Goal: Task Accomplishment & Management: Complete application form

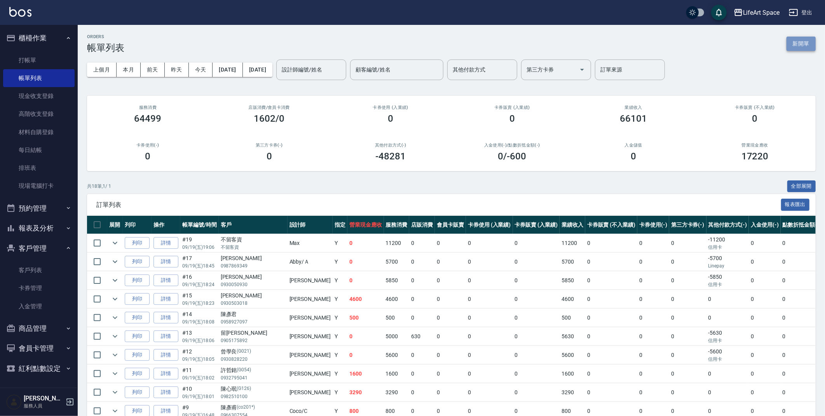
click at [805, 41] on button "新開單" at bounding box center [801, 44] width 29 height 14
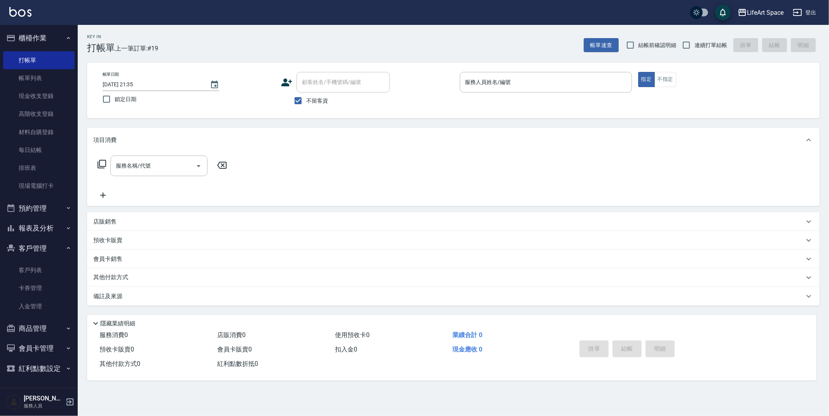
click at [307, 98] on span "不留客資" at bounding box center [317, 101] width 22 height 8
click at [306, 98] on input "不留客資" at bounding box center [298, 100] width 16 height 16
checkbox input "false"
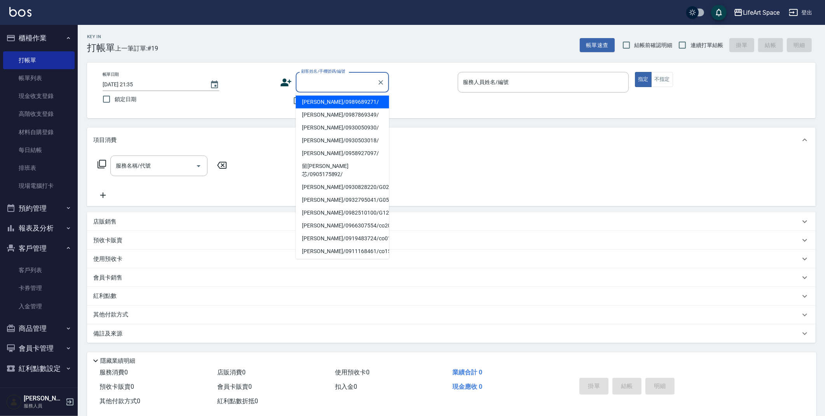
click at [315, 85] on input "顧客姓名/手機號碼/編號" at bounding box center [336, 82] width 75 height 14
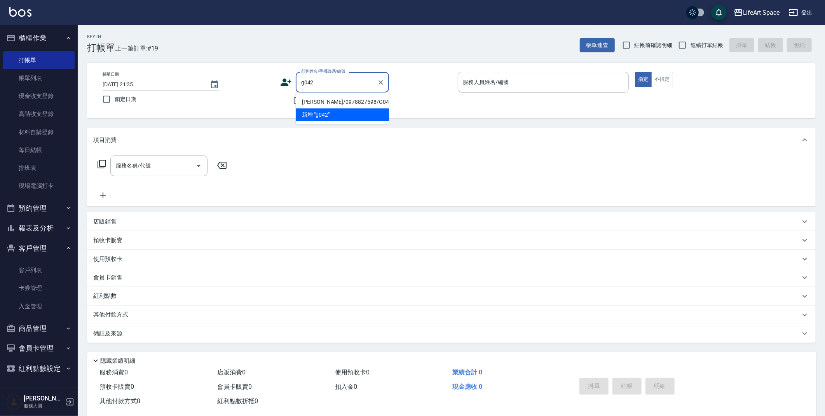
drag, startPoint x: 316, startPoint y: 98, endPoint x: 181, endPoint y: 120, distance: 135.8
click at [316, 98] on li "[PERSON_NAME]/0978827598/G042" at bounding box center [342, 102] width 93 height 13
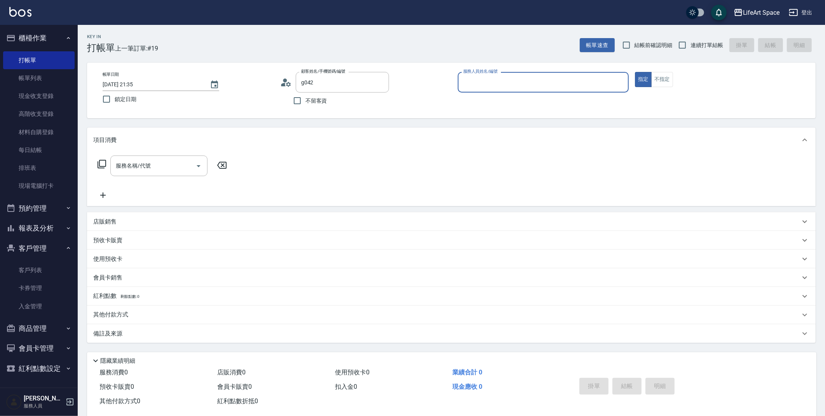
type input "[PERSON_NAME]/0978827598/G042"
type input "[PERSON_NAME](無代號)"
click at [134, 176] on div "服務名稱/代號 服務名稱/代號" at bounding box center [162, 177] width 138 height 44
click at [139, 169] on input "服務名稱/代號" at bounding box center [153, 166] width 79 height 14
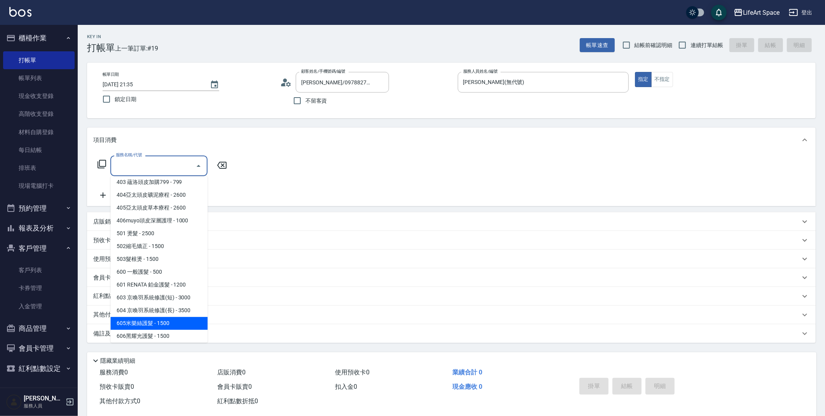
scroll to position [99, 0]
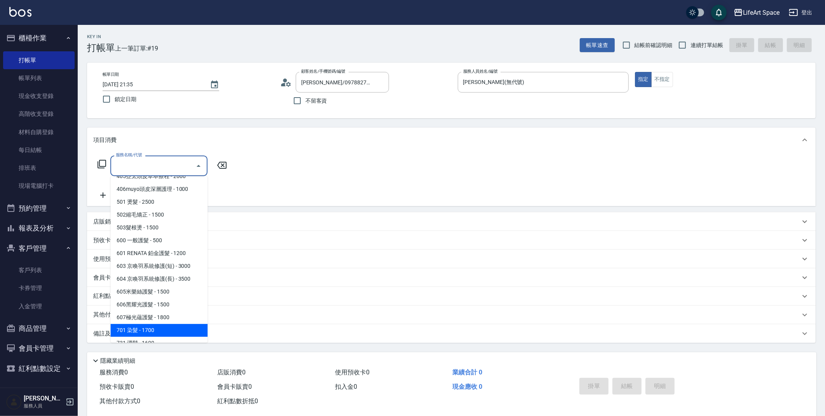
click at [138, 327] on span "701 染髮 - 1700" at bounding box center [158, 330] width 97 height 13
type input "701 染髮(701)"
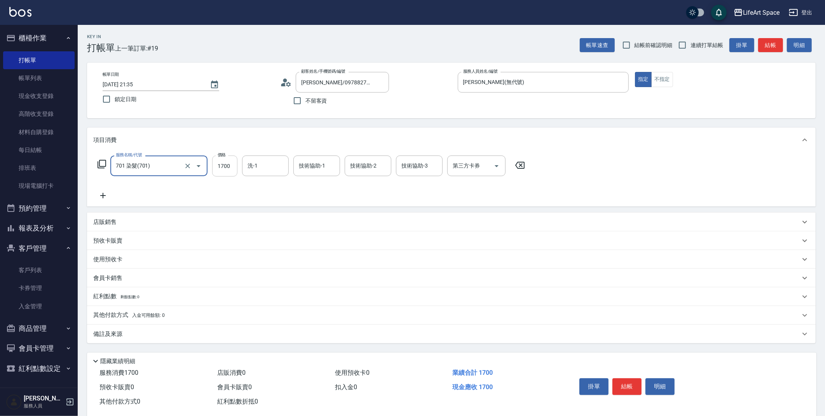
drag, startPoint x: 228, startPoint y: 160, endPoint x: 231, endPoint y: 164, distance: 4.7
click at [231, 164] on input "1700" at bounding box center [224, 165] width 25 height 21
type input "1760"
click at [103, 163] on icon at bounding box center [101, 163] width 9 height 9
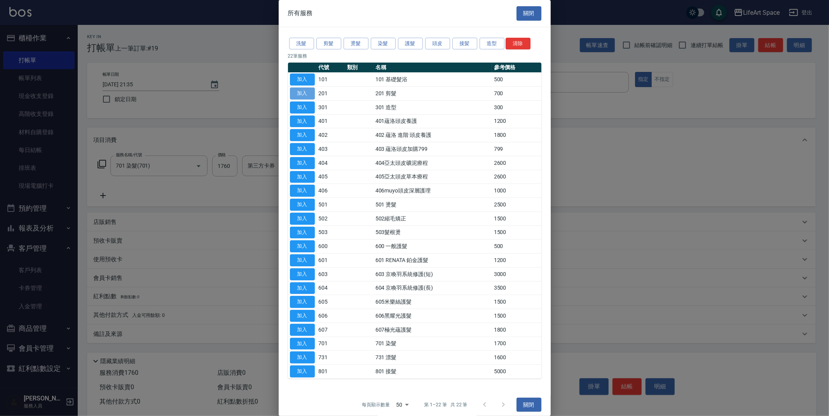
click at [297, 94] on button "加入" at bounding box center [302, 93] width 25 height 12
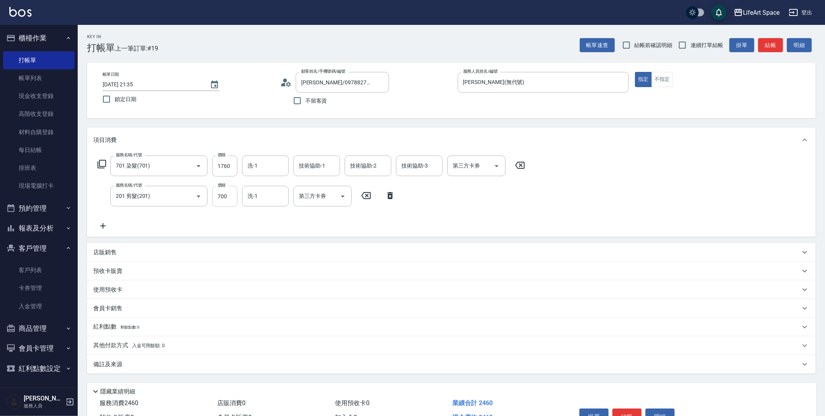
drag, startPoint x: 227, startPoint y: 185, endPoint x: 228, endPoint y: 190, distance: 5.7
click at [228, 188] on div "服務名稱/代號 701 染髮(701) 服務名稱/代號 價格 1760 價格 洗-1 洗-1 技術協助-1 技術協助-1 技術協助-2 技術協助-2 技術協助…" at bounding box center [311, 192] width 436 height 75
click at [229, 190] on input "700" at bounding box center [224, 196] width 25 height 21
type input "800"
click at [270, 219] on span "[PERSON_NAME] (無代號)" at bounding box center [268, 220] width 41 height 16
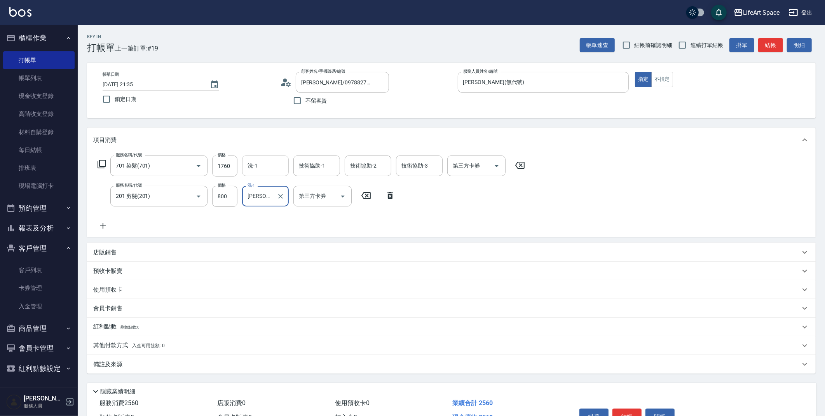
type input "[PERSON_NAME](無代號)"
click at [272, 169] on input "洗-1" at bounding box center [266, 166] width 40 height 14
click at [271, 188] on span "[PERSON_NAME] (無代號)" at bounding box center [268, 189] width 41 height 16
type input "[PERSON_NAME](無代號)"
click at [306, 164] on div "技術協助-1 技術協助-1" at bounding box center [316, 165] width 47 height 21
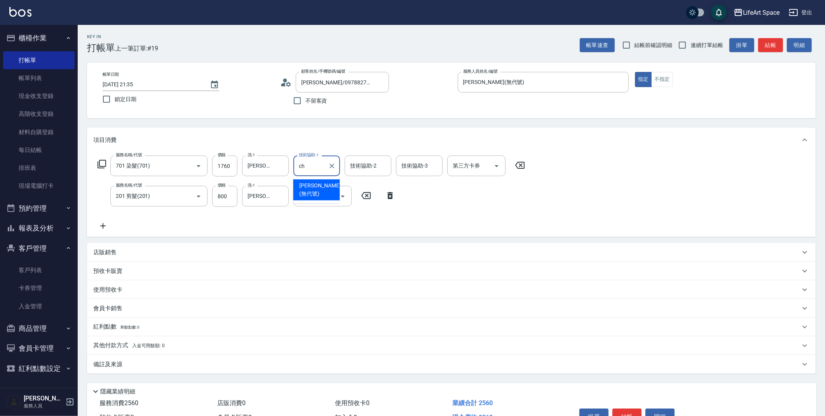
drag, startPoint x: 310, startPoint y: 187, endPoint x: 317, endPoint y: 183, distance: 7.7
click at [310, 188] on span "[PERSON_NAME] (無代號)" at bounding box center [319, 189] width 41 height 16
click at [357, 172] on div "技術協助-2" at bounding box center [368, 165] width 47 height 21
type input "[PERSON_NAME](無代號)"
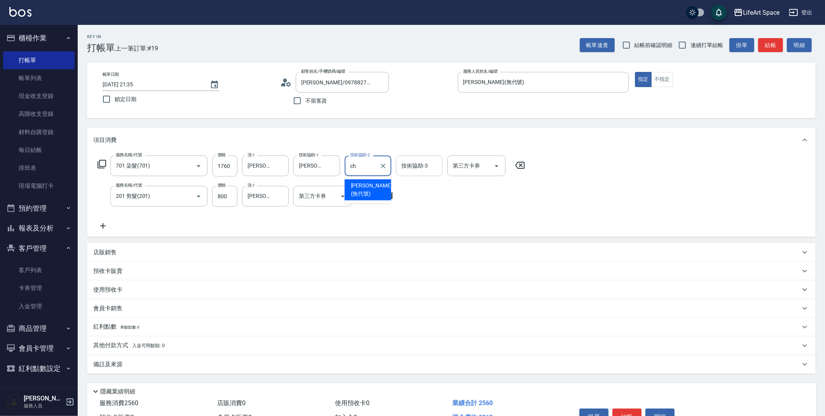
drag, startPoint x: 356, startPoint y: 183, endPoint x: 414, endPoint y: 172, distance: 59.4
click at [356, 184] on span "[PERSON_NAME] (無代號)" at bounding box center [371, 189] width 41 height 16
click at [429, 173] on div "技術協助-3" at bounding box center [419, 165] width 47 height 21
type input "[PERSON_NAME](無代號)"
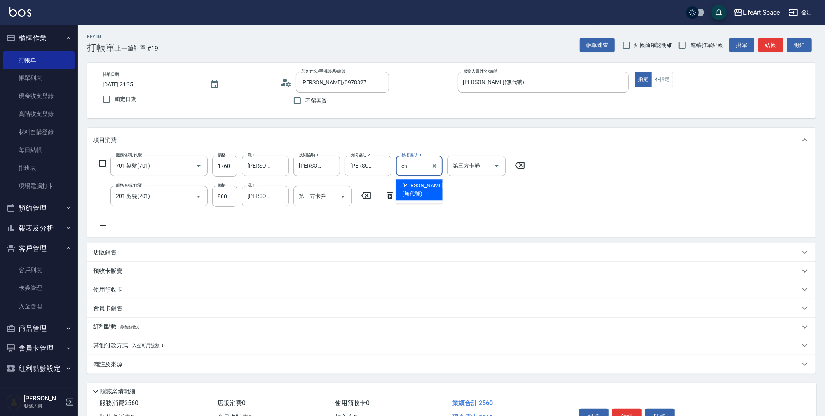
drag, startPoint x: 419, startPoint y: 185, endPoint x: 317, endPoint y: 176, distance: 102.9
click at [419, 185] on span "[PERSON_NAME] (無代號)" at bounding box center [422, 189] width 41 height 16
type input "[PERSON_NAME](無代號)"
drag, startPoint x: 116, startPoint y: 362, endPoint x: 130, endPoint y: 359, distance: 13.9
click at [117, 363] on p "備註及來源" at bounding box center [107, 364] width 29 height 8
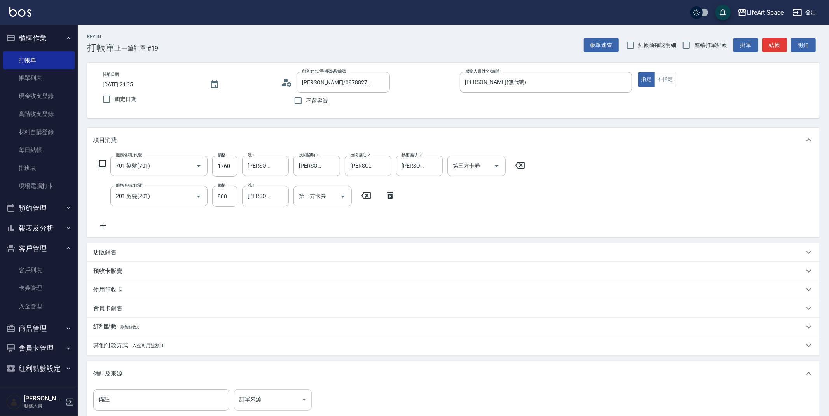
click at [254, 399] on body "LifeArt Space 登出 櫃檯作業 打帳單 帳單列表 現金收支登錄 高階收支登錄 材料自購登錄 每日結帳 排班表 現場電腦打卡 預約管理 預約管理 單…" at bounding box center [414, 255] width 829 height 510
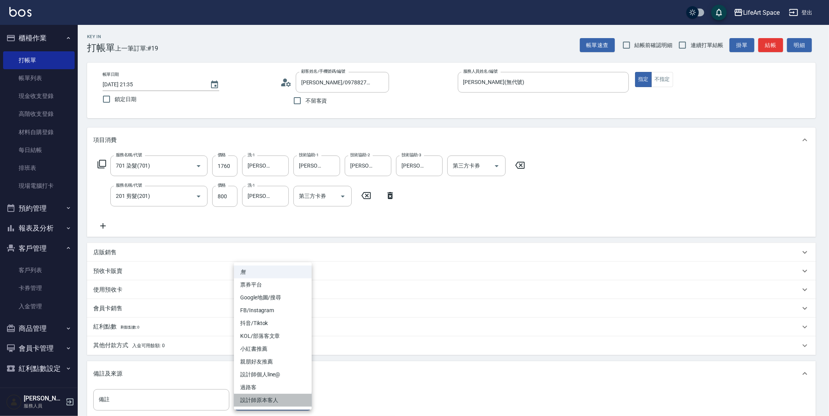
click at [255, 400] on li "設計師原本客人" at bounding box center [273, 400] width 78 height 13
type input "設計師原本客人"
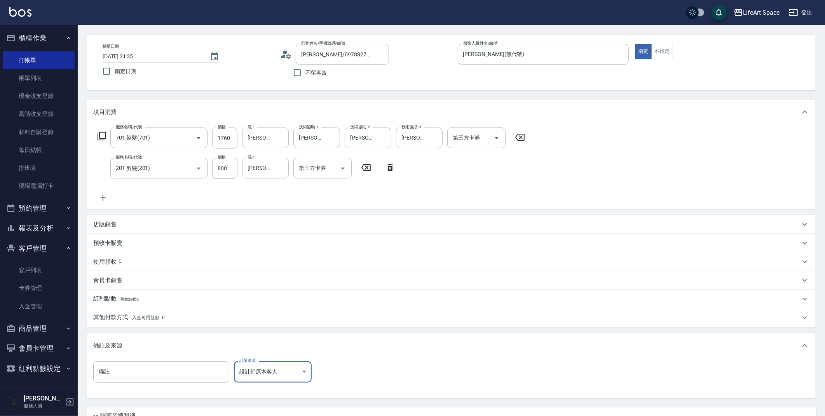
scroll to position [96, 0]
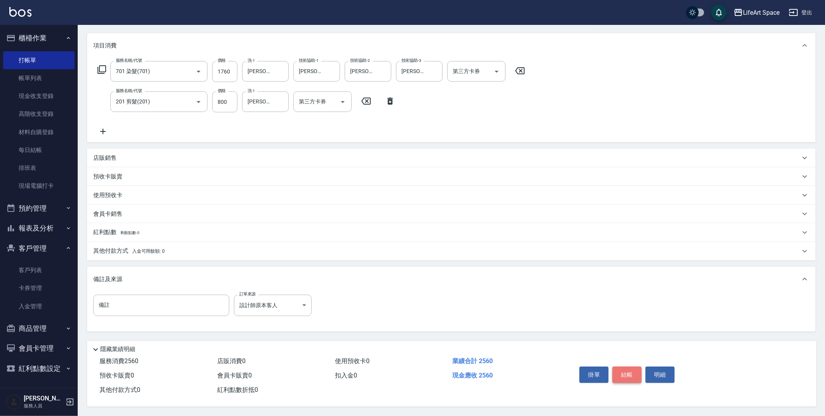
click at [635, 379] on button "結帳" at bounding box center [626, 374] width 29 height 16
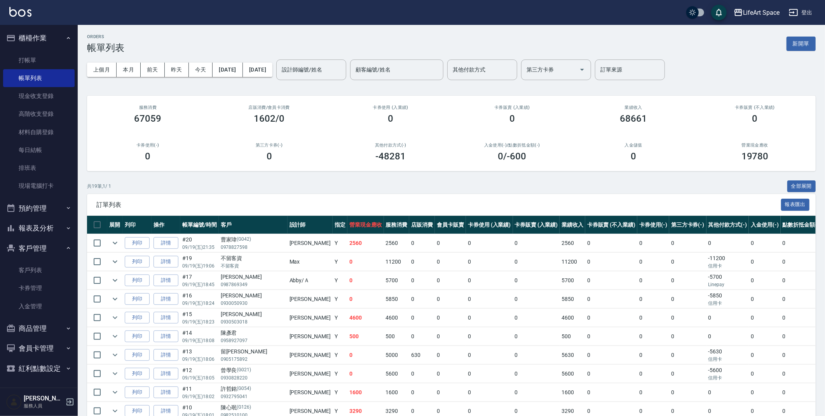
click at [326, 68] on input "設計師編號/姓名" at bounding box center [311, 70] width 63 height 14
click at [325, 91] on span "[PERSON_NAME] (無代號)" at bounding box center [338, 93] width 58 height 16
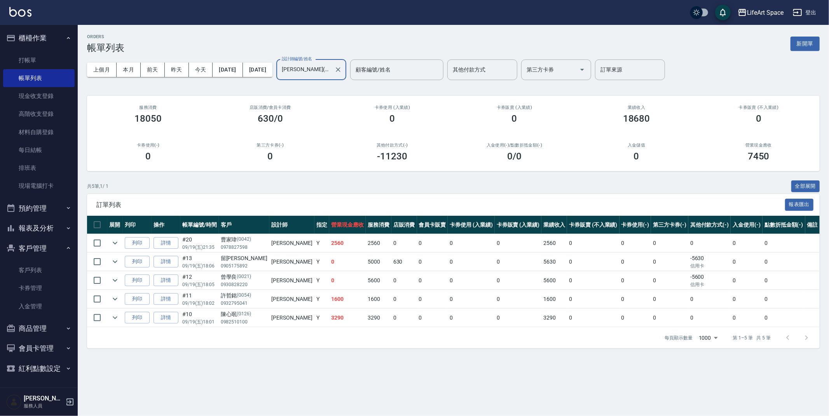
type input "[PERSON_NAME](無代號)"
click at [802, 16] on icon "button" at bounding box center [797, 12] width 9 height 9
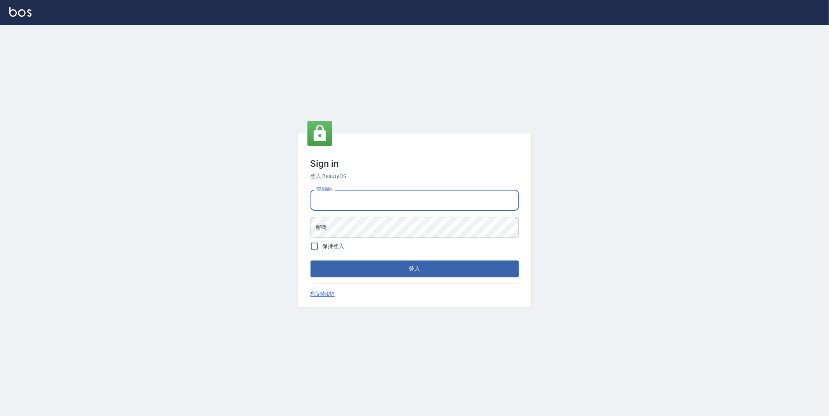
click at [403, 210] on input "電話號碼" at bounding box center [415, 200] width 208 height 21
click at [311, 260] on button "登入" at bounding box center [415, 268] width 208 height 16
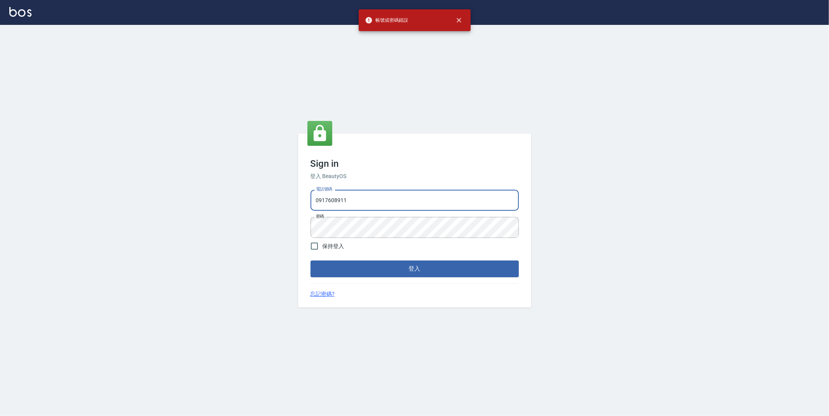
drag, startPoint x: 358, startPoint y: 202, endPoint x: 150, endPoint y: 194, distance: 208.4
click at [150, 194] on div "Sign in 登入 BeautyOS 電話號碼 [PHONE_NUMBER] 電話號碼 密碼 密碼 保持登入 登入 忘記密碼?" at bounding box center [414, 220] width 829 height 391
type input "0917687911"
click at [311, 260] on button "登入" at bounding box center [415, 268] width 208 height 16
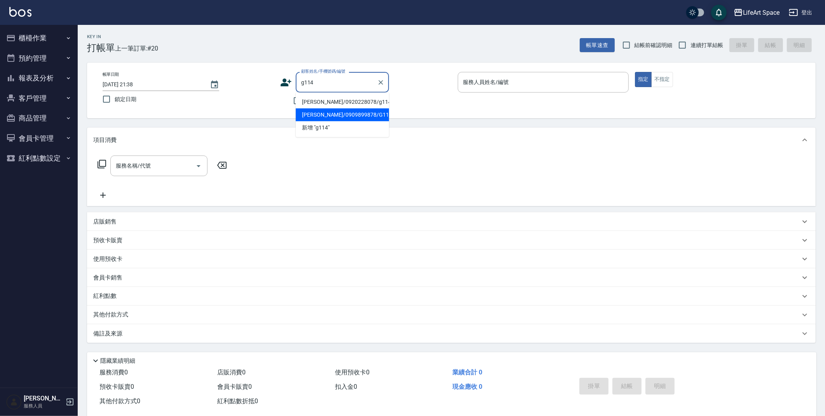
drag, startPoint x: 321, startPoint y: 102, endPoint x: 324, endPoint y: 113, distance: 11.2
click at [324, 113] on ul "[PERSON_NAME]/0920228078/g114 [PERSON_NAME]/0909899878/G114 新增 "g114"" at bounding box center [342, 114] width 93 height 45
click at [324, 113] on li "[PERSON_NAME]/0909899878/G114" at bounding box center [342, 114] width 93 height 13
type input "[PERSON_NAME]/0909899878/G114"
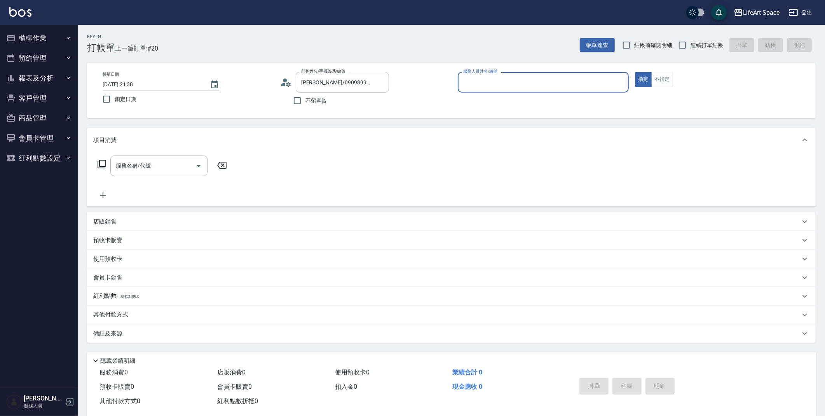
type input "[PERSON_NAME](無代號)"
click at [147, 165] on div "服務名稱/代號 服務名稱/代號" at bounding box center [158, 165] width 97 height 21
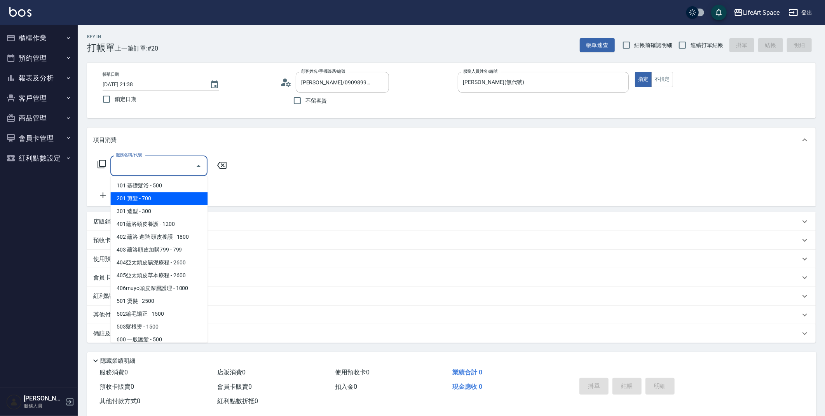
drag, startPoint x: 171, startPoint y: 192, endPoint x: 207, endPoint y: 170, distance: 42.5
click at [171, 193] on span "201 剪髮 - 700" at bounding box center [158, 198] width 97 height 13
type input "201 剪髮(201)"
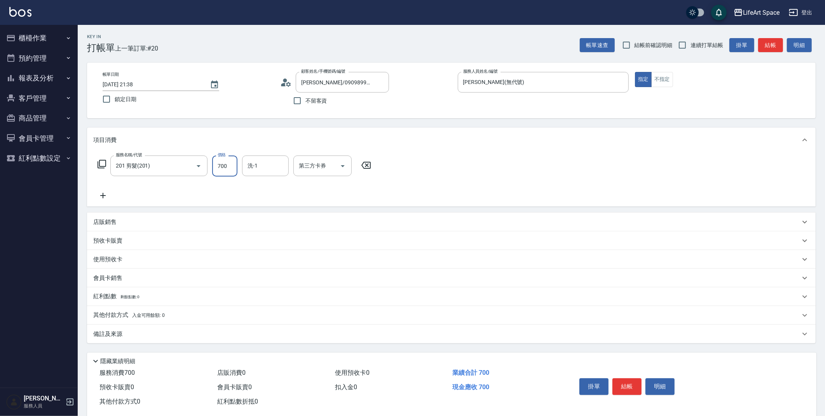
click at [224, 173] on input "700" at bounding box center [224, 165] width 25 height 21
type input "800"
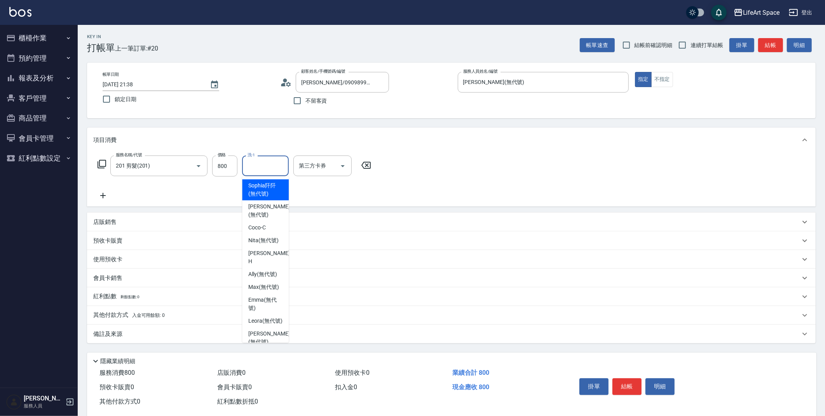
click at [260, 166] on input "洗-1" at bounding box center [266, 166] width 40 height 14
click at [255, 185] on span "[PERSON_NAME] (無代號)" at bounding box center [268, 189] width 41 height 16
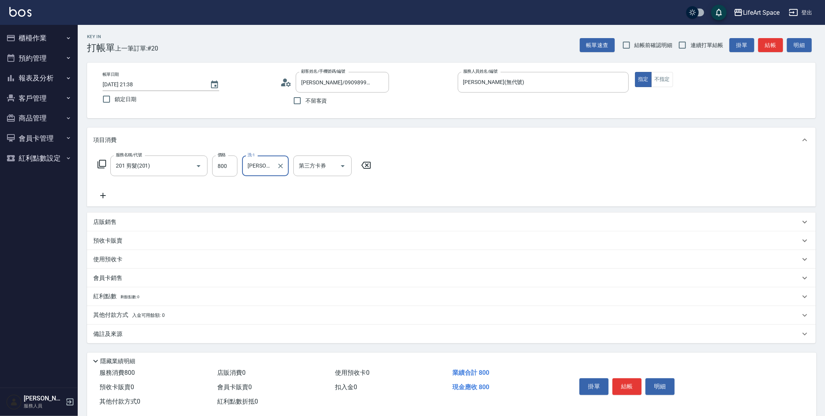
type input "[PERSON_NAME](無代號)"
click at [100, 330] on p "備註及來源" at bounding box center [107, 334] width 29 height 8
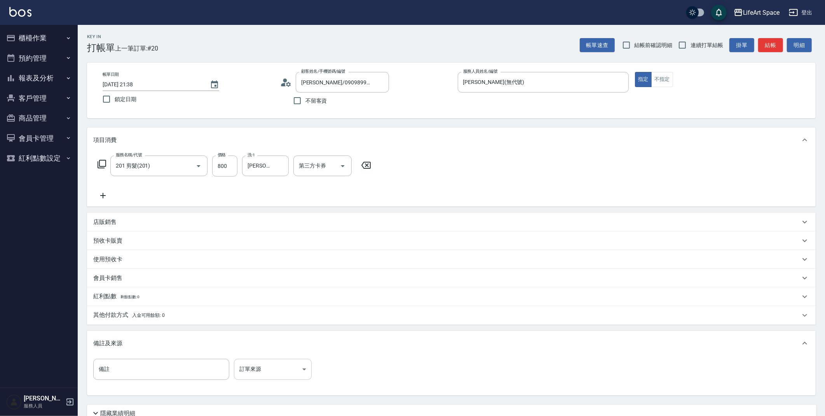
click at [260, 374] on body "LifeArt Space 登出 櫃檯作業 打帳單 帳單列表 現金收支登錄 高階收支登錄 材料自購登錄 每日結帳 排班表 現場電腦打卡 預約管理 預約管理 單…" at bounding box center [412, 240] width 825 height 480
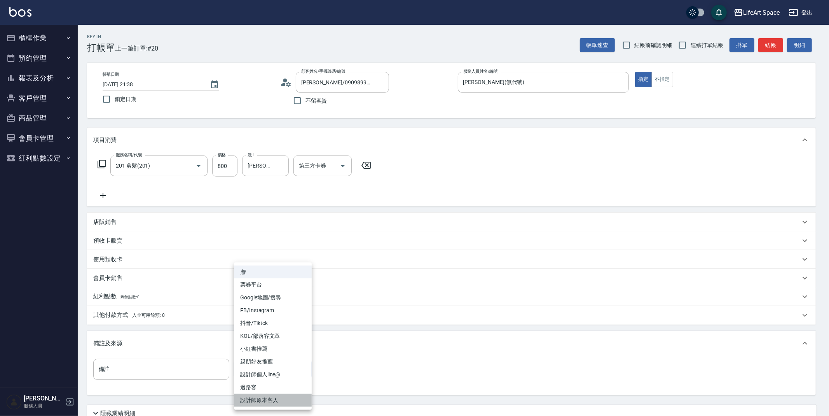
click at [260, 395] on li "設計師原本客人" at bounding box center [273, 400] width 78 height 13
type input "設計師原本客人"
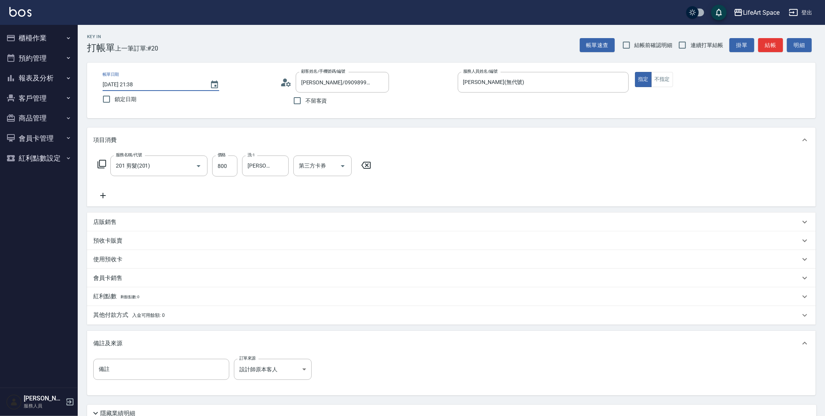
click at [129, 83] on input "[DATE] 21:38" at bounding box center [152, 84] width 99 height 13
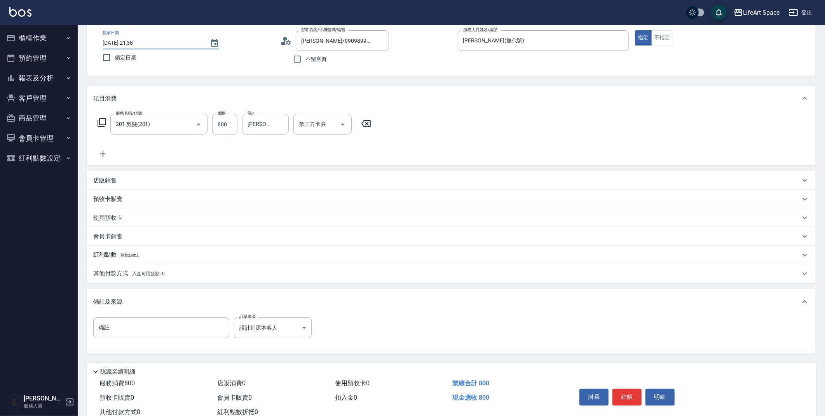
scroll to position [66, 0]
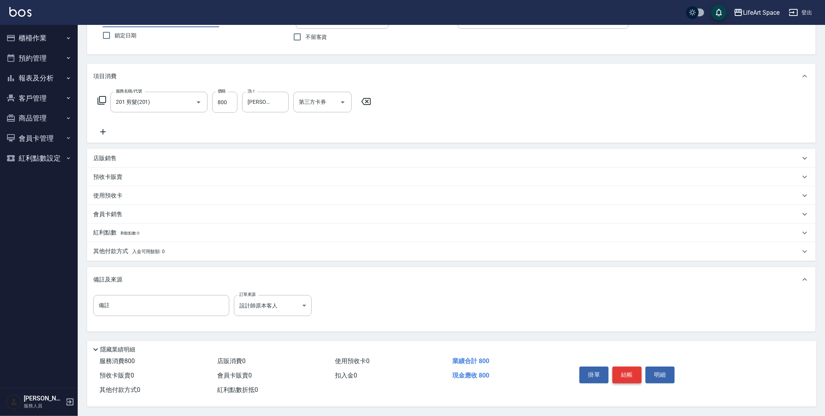
type input "[DATE] 21:38"
click at [630, 366] on button "結帳" at bounding box center [626, 374] width 29 height 16
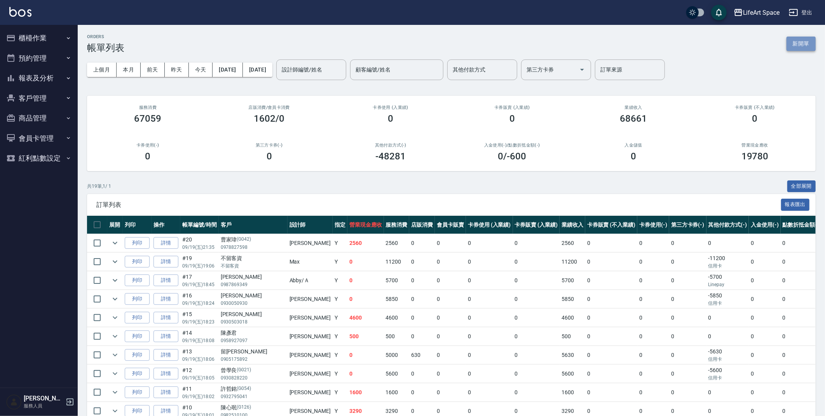
click at [800, 44] on button "新開單" at bounding box center [801, 44] width 29 height 14
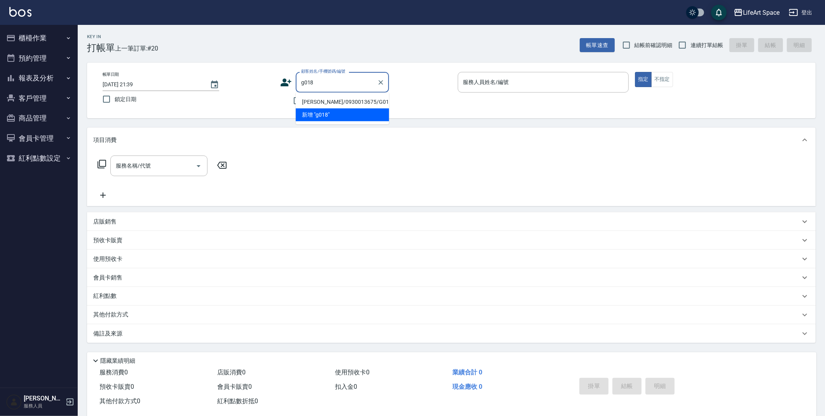
drag, startPoint x: 316, startPoint y: 100, endPoint x: 234, endPoint y: 157, distance: 99.9
click at [316, 100] on li "[PERSON_NAME]/0930013675/G018" at bounding box center [342, 102] width 93 height 13
type input "[PERSON_NAME]/0930013675/G018"
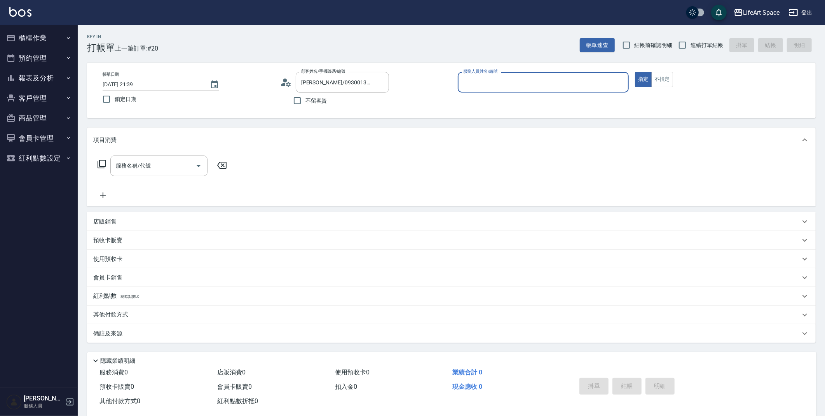
type input "[PERSON_NAME](無代號)"
click at [168, 161] on input "服務名稱/代號" at bounding box center [153, 166] width 79 height 14
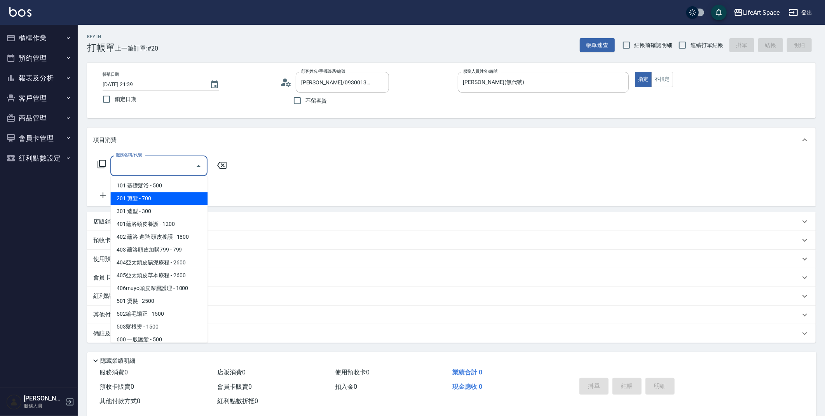
click at [159, 196] on span "201 剪髮 - 700" at bounding box center [158, 198] width 97 height 13
type input "201 剪髮(201)"
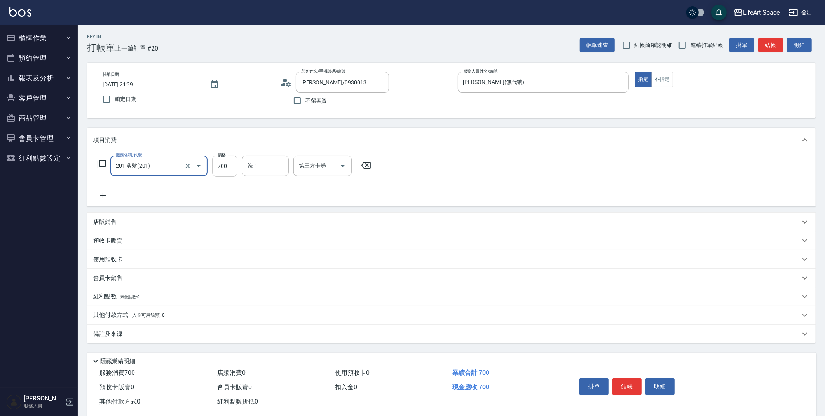
click at [233, 165] on input "700" at bounding box center [224, 165] width 25 height 21
type input "800"
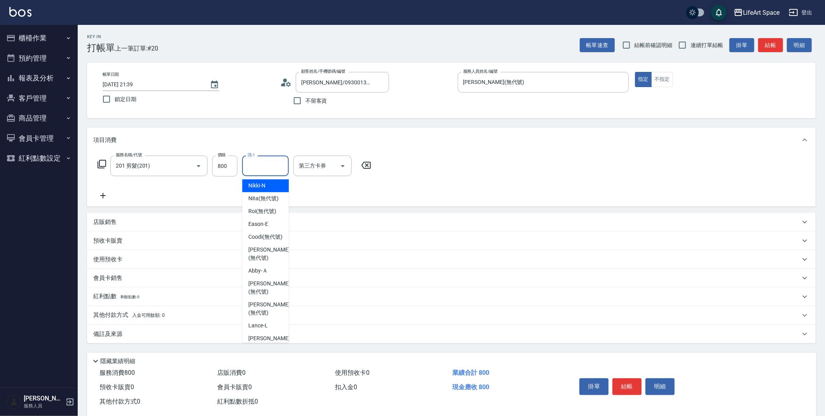
click at [257, 167] on input "洗-1" at bounding box center [266, 166] width 40 height 14
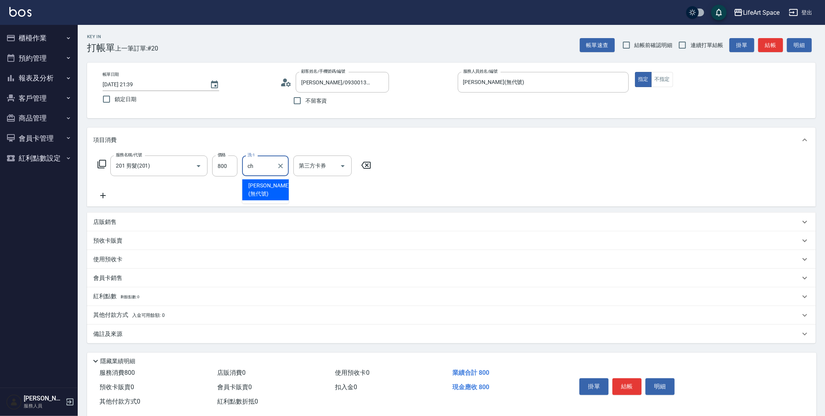
drag, startPoint x: 265, startPoint y: 188, endPoint x: 263, endPoint y: 180, distance: 8.3
click at [265, 188] on span "[PERSON_NAME] (無代號)" at bounding box center [268, 189] width 41 height 16
type input "[PERSON_NAME](無代號)"
click at [129, 83] on input "[DATE] 21:39" at bounding box center [152, 84] width 99 height 13
type input "[DATE] 21:39"
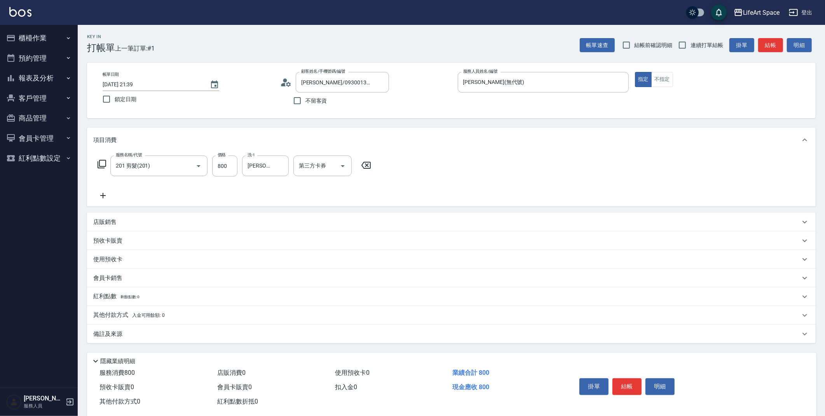
click at [150, 342] on div "備註及來源" at bounding box center [451, 333] width 729 height 19
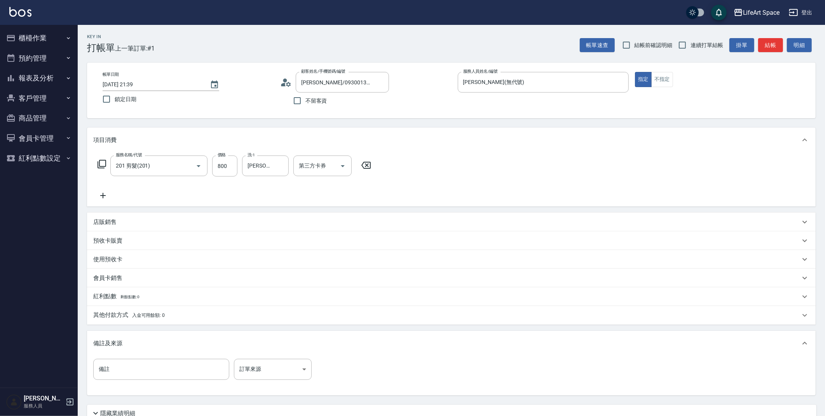
click at [249, 354] on div "備註及來源" at bounding box center [451, 343] width 729 height 25
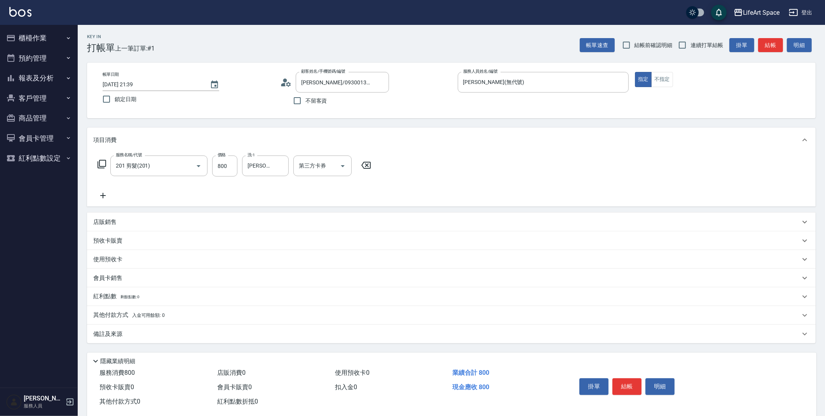
drag, startPoint x: 249, startPoint y: 364, endPoint x: 249, endPoint y: 353, distance: 10.9
click at [249, 364] on div "隱藏業績明細" at bounding box center [454, 360] width 726 height 9
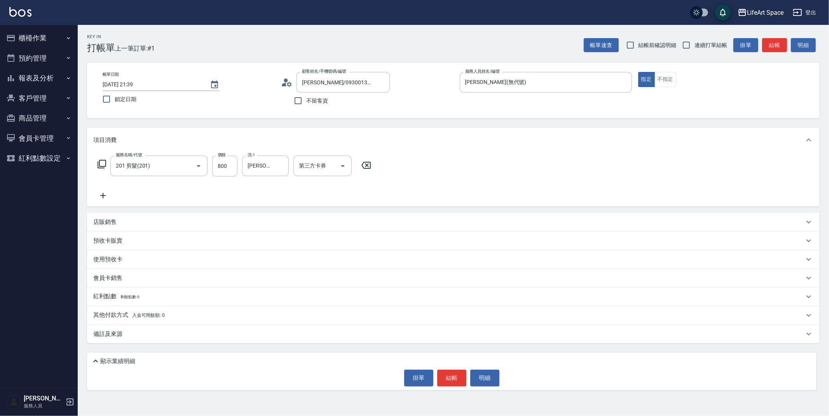
click at [252, 339] on div "備註及來源" at bounding box center [453, 333] width 733 height 19
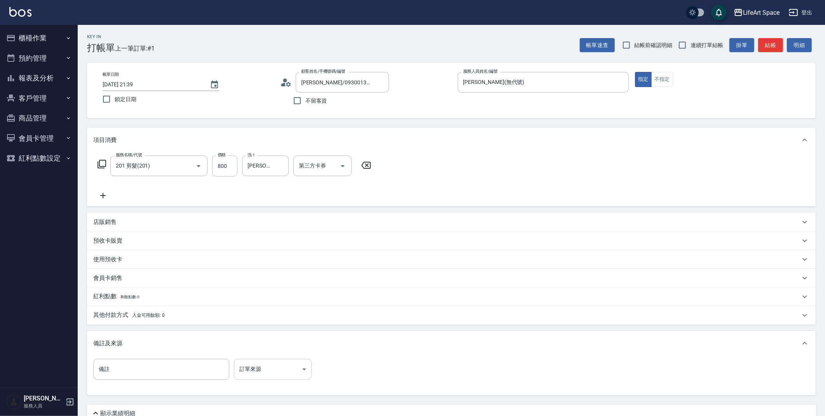
click at [252, 368] on body "LifeArt Space 登出 櫃檯作業 打帳單 帳單列表 現金收支登錄 高階收支登錄 材料自購登錄 每日結帳 排班表 現場電腦打卡 預約管理 預約管理 單…" at bounding box center [412, 226] width 825 height 452
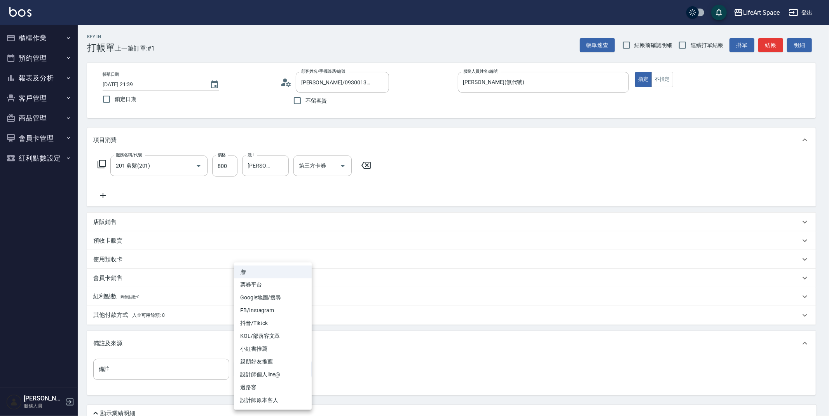
click at [261, 401] on li "設計師原本客人" at bounding box center [273, 400] width 78 height 13
type input "設計師原本客人"
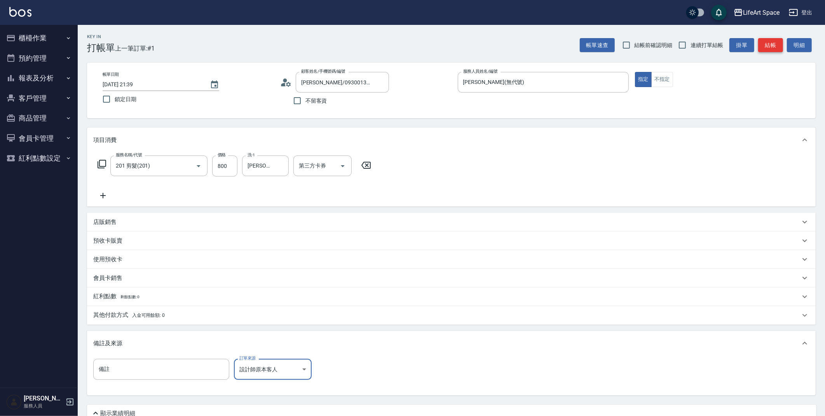
click at [776, 44] on button "結帳" at bounding box center [770, 45] width 25 height 14
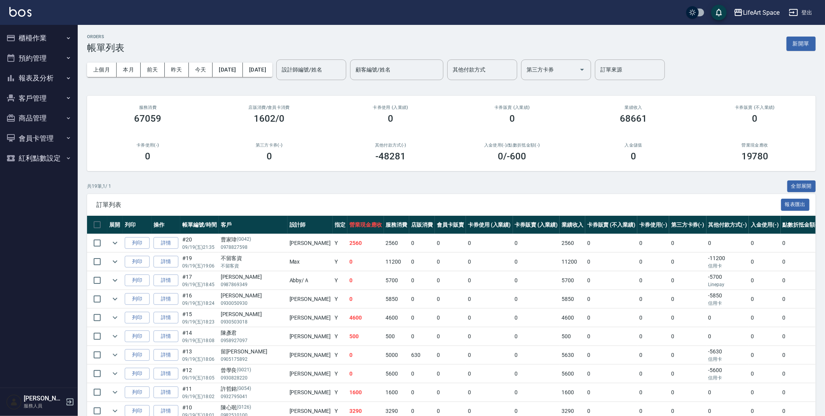
click at [808, 48] on button "新開單" at bounding box center [801, 44] width 29 height 14
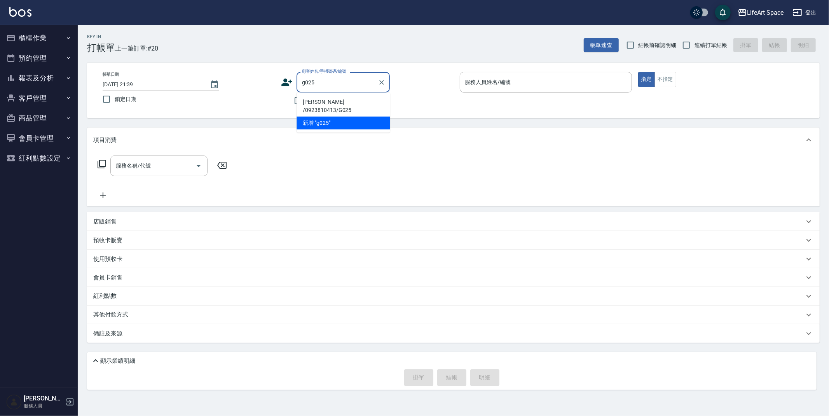
click at [304, 99] on li "[PERSON_NAME] /0923810413/G025" at bounding box center [343, 106] width 93 height 21
type input "[PERSON_NAME] /0923810413/G025"
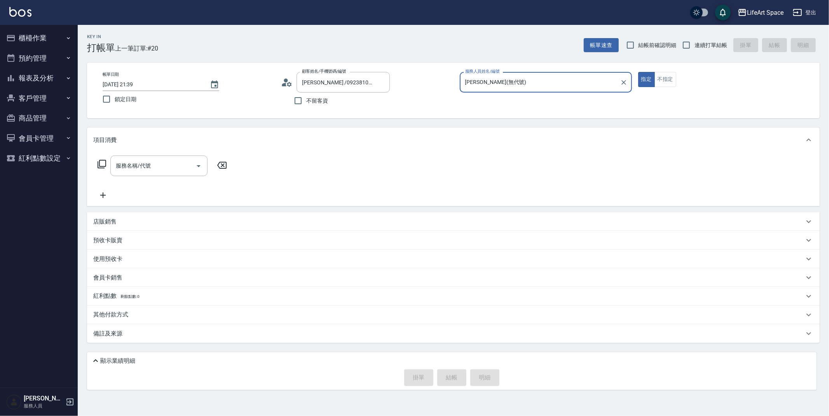
type input "[PERSON_NAME](無代號)"
click at [128, 84] on input "[DATE] 21:39" at bounding box center [152, 84] width 99 height 13
type input "[DATE] 21:39"
click at [124, 148] on div "項目消費" at bounding box center [453, 139] width 733 height 25
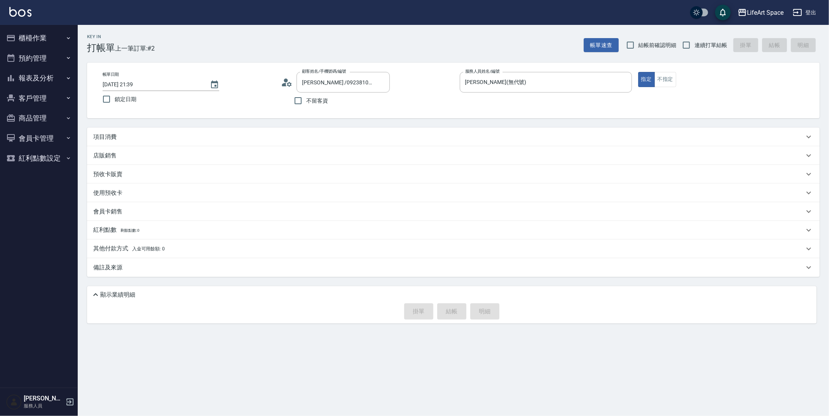
click at [131, 134] on div "項目消費" at bounding box center [448, 137] width 711 height 8
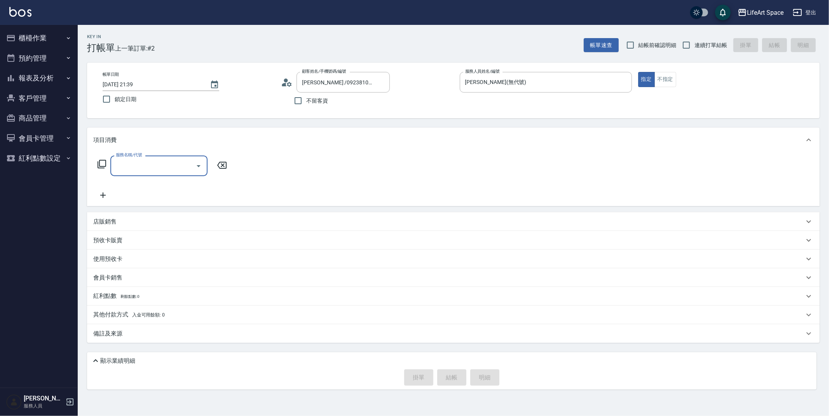
click at [138, 150] on div "項目消費" at bounding box center [453, 139] width 733 height 25
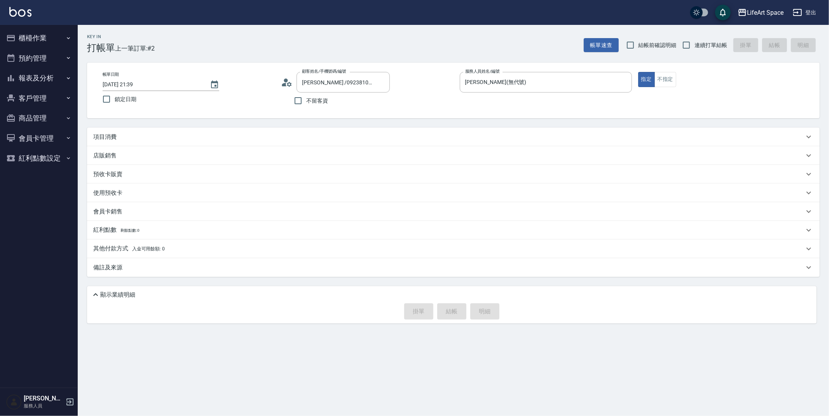
click at [142, 137] on div "項目消費" at bounding box center [448, 137] width 711 height 8
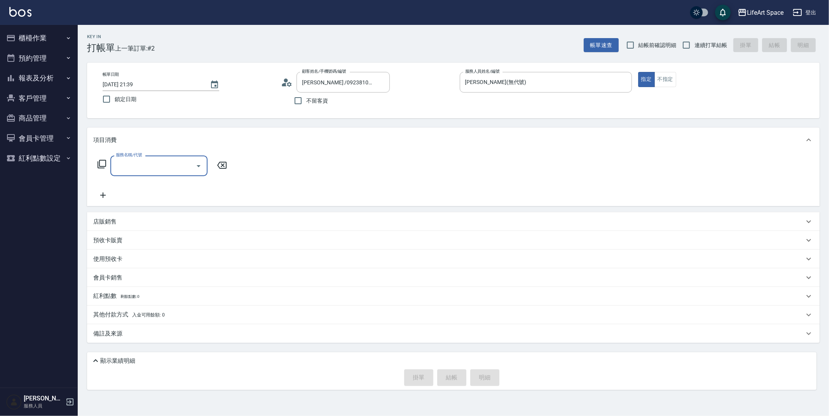
click at [147, 161] on input "服務名稱/代號" at bounding box center [153, 166] width 79 height 14
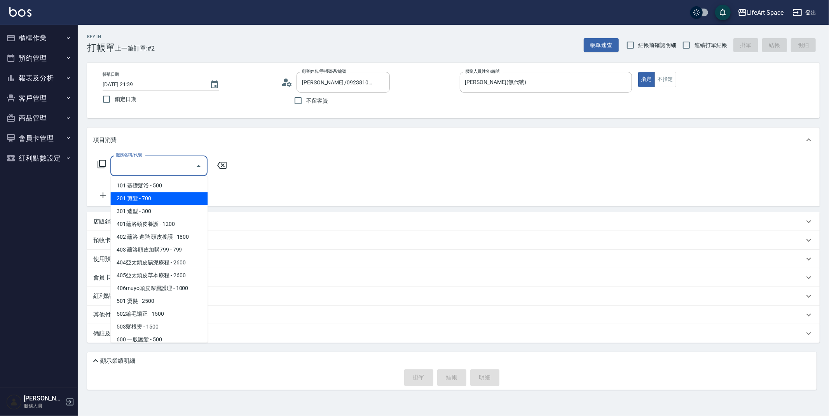
click at [150, 199] on span "201 剪髮 - 700" at bounding box center [158, 198] width 97 height 13
type input "201 剪髮(201)"
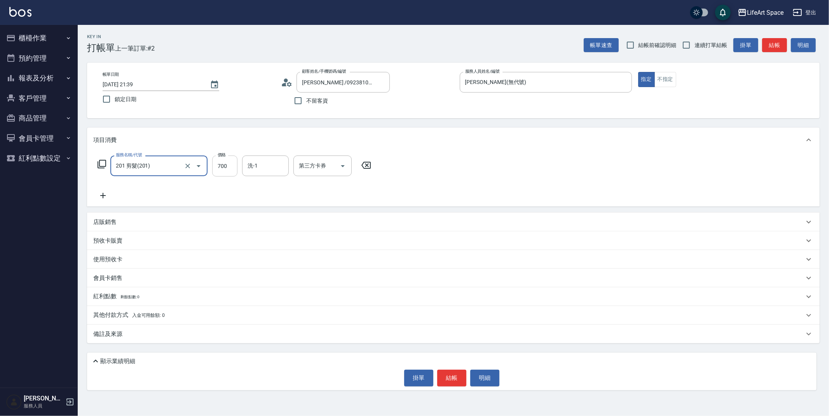
click at [225, 166] on input "700" at bounding box center [224, 165] width 25 height 21
type input "800"
click at [98, 163] on icon at bounding box center [101, 163] width 9 height 9
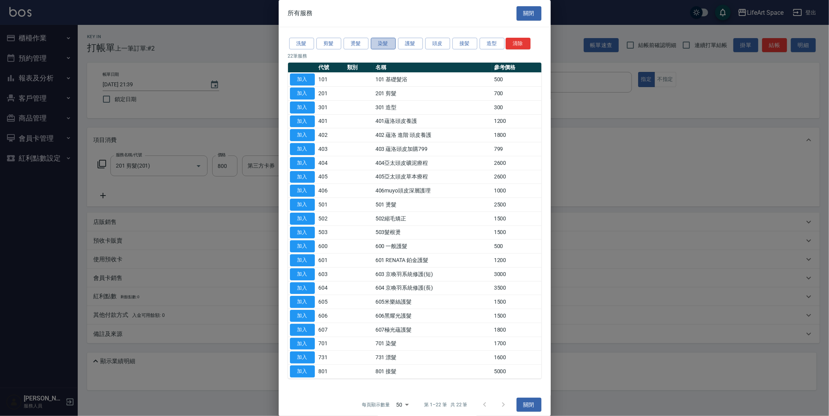
click at [382, 45] on button "染髮" at bounding box center [383, 44] width 25 height 12
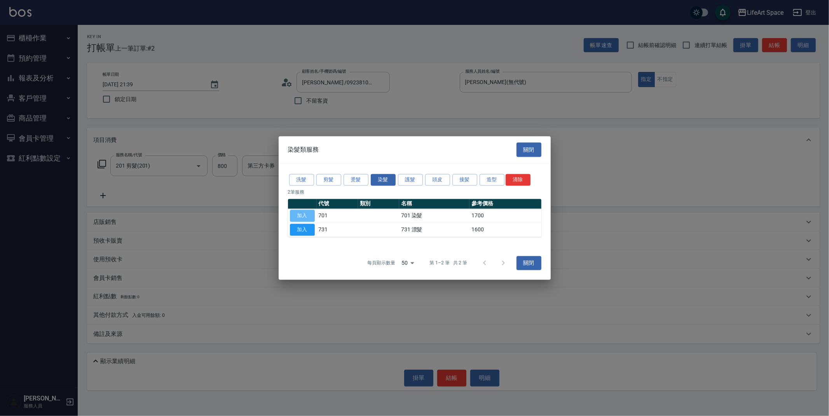
drag, startPoint x: 311, startPoint y: 217, endPoint x: 240, endPoint y: 191, distance: 74.9
click at [311, 217] on button "加入" at bounding box center [302, 216] width 25 height 12
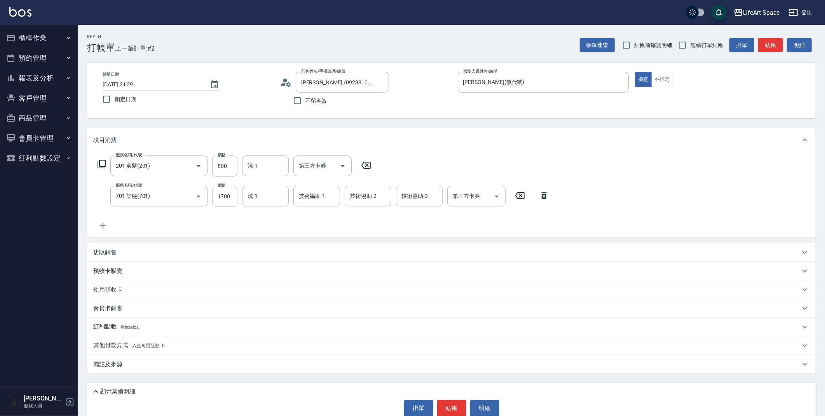
click at [230, 198] on input "1700" at bounding box center [224, 196] width 25 height 21
type input "1760"
drag, startPoint x: 267, startPoint y: 212, endPoint x: 272, endPoint y: 210, distance: 5.2
click at [267, 212] on span "[PERSON_NAME] (無代號)" at bounding box center [268, 220] width 41 height 16
type input "[PERSON_NAME](無代號)"
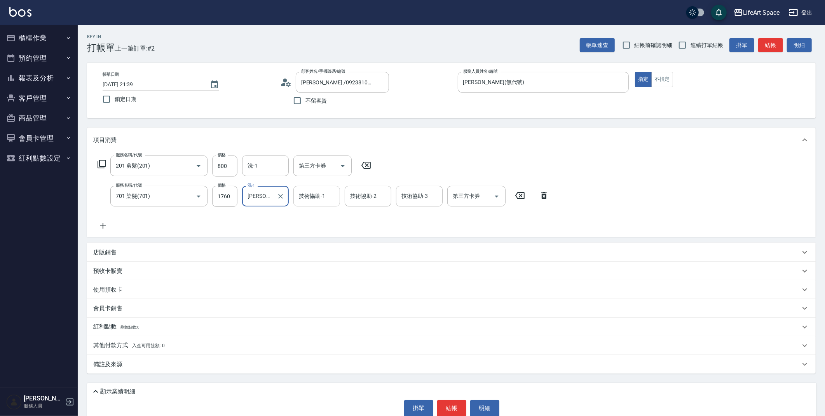
click at [331, 198] on input "技術協助-1" at bounding box center [317, 196] width 40 height 14
click at [316, 213] on span "[PERSON_NAME] (無代號)" at bounding box center [319, 220] width 41 height 16
type input "[PERSON_NAME](無代號)"
click at [359, 195] on div "技術協助-2 技術協助-2" at bounding box center [368, 196] width 47 height 21
click at [359, 215] on span "[PERSON_NAME] (無代號)" at bounding box center [371, 220] width 41 height 16
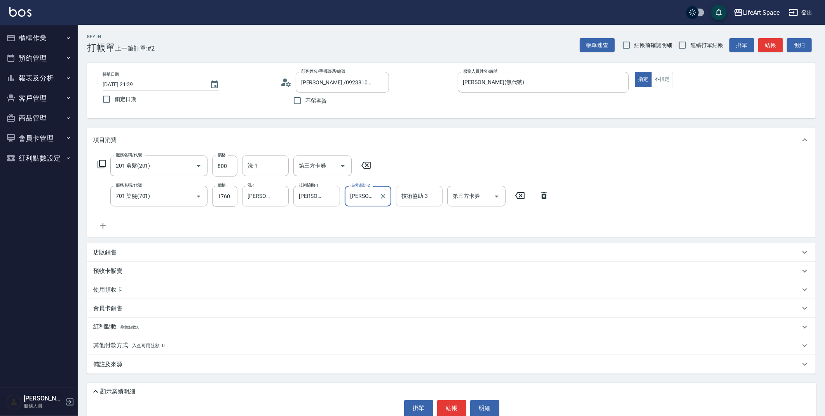
type input "[PERSON_NAME](無代號)"
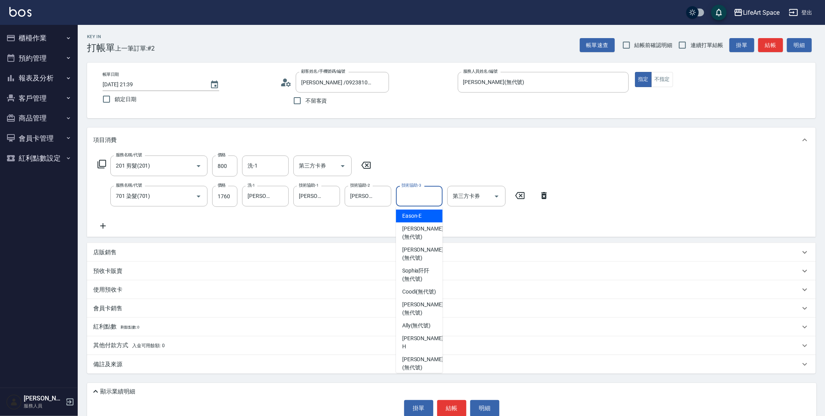
click at [430, 196] on input "技術協助-3" at bounding box center [420, 196] width 40 height 14
click at [328, 217] on div "服務名稱/代號 201 剪髮(201) 服務名稱/代號 價格 800 價格 洗-1 洗-1 第三方卡券 第三方卡券 服務名稱/代號 701 染髮(701) 服…" at bounding box center [323, 192] width 461 height 75
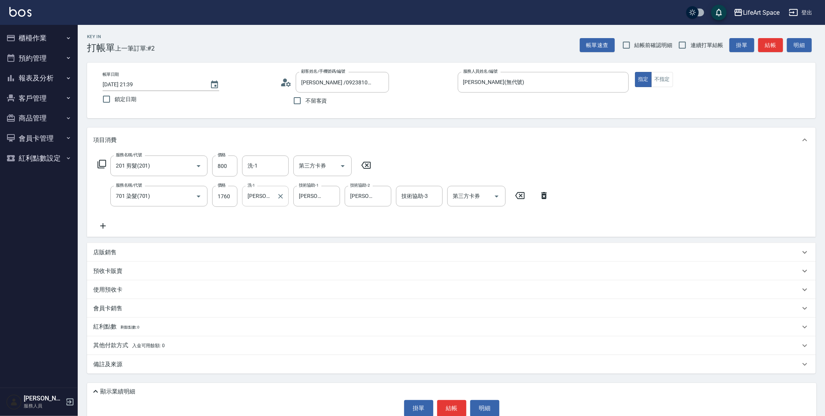
click at [282, 189] on div at bounding box center [280, 196] width 10 height 21
click at [415, 199] on input "技術協助-3" at bounding box center [420, 196] width 40 height 14
click at [410, 216] on span "[PERSON_NAME] (無代號)" at bounding box center [422, 220] width 41 height 16
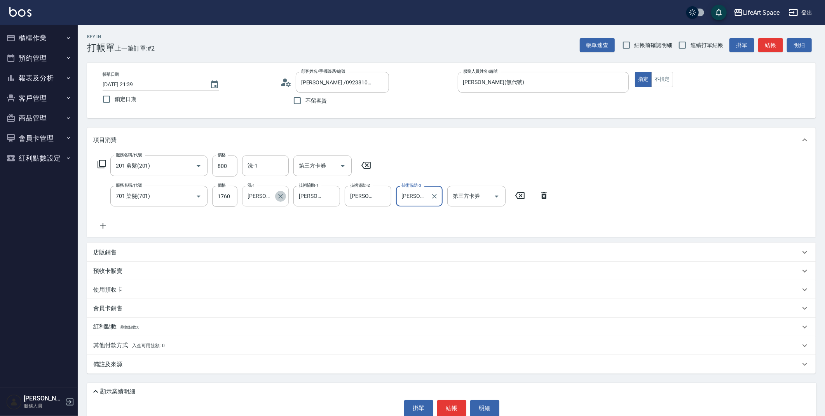
click at [281, 194] on icon "Clear" at bounding box center [281, 196] width 8 height 8
type input "[PERSON_NAME](無代號)"
drag, startPoint x: 122, startPoint y: 363, endPoint x: 127, endPoint y: 361, distance: 5.1
click at [122, 363] on div "備註及來源" at bounding box center [446, 364] width 707 height 8
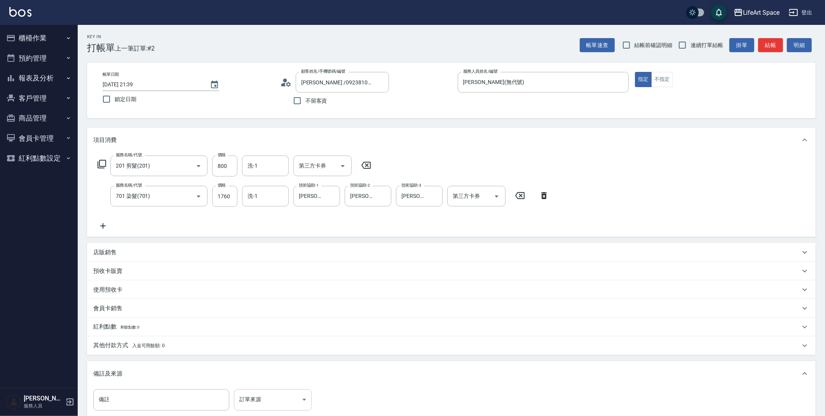
click at [250, 394] on body "LifeArt Space 登出 櫃檯作業 打帳單 帳單列表 現金收支登錄 高階收支登錄 材料自購登錄 每日結帳 排班表 現場電腦打卡 預約管理 預約管理 單…" at bounding box center [412, 241] width 825 height 482
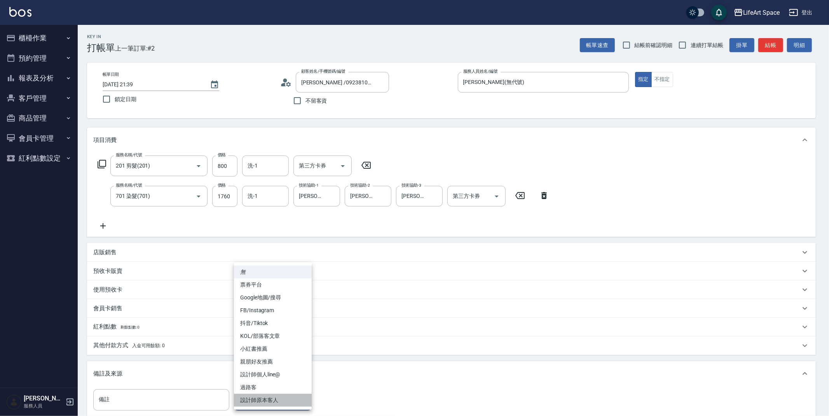
click at [254, 401] on li "設計師原本客人" at bounding box center [273, 400] width 78 height 13
type input "設計師原本客人"
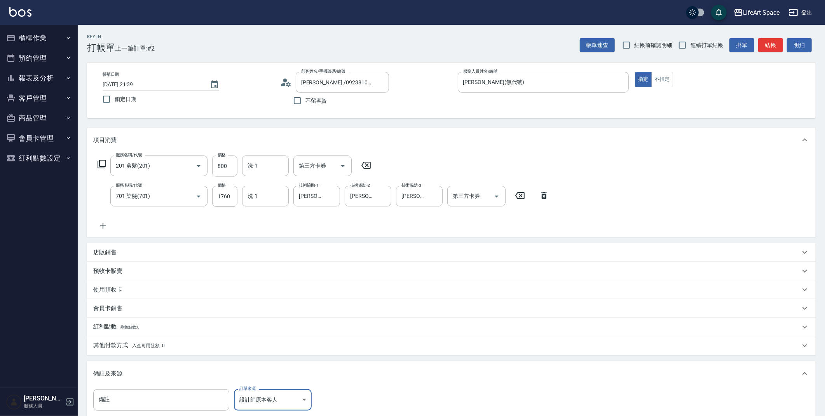
click at [116, 346] on p "其他付款方式 入金可用餘額: 0" at bounding box center [129, 345] width 72 height 9
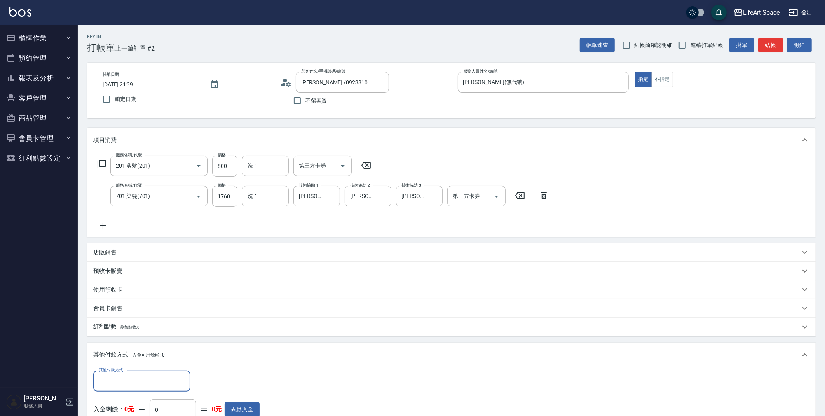
click at [122, 370] on label "其他付款方式" at bounding box center [111, 370] width 24 height 6
click at [122, 374] on input "其他付款方式" at bounding box center [142, 381] width 90 height 14
click at [122, 379] on input "其他付款方式" at bounding box center [142, 381] width 90 height 14
click at [142, 324] on span "轉帳" at bounding box center [141, 322] width 97 height 13
type input "轉帳"
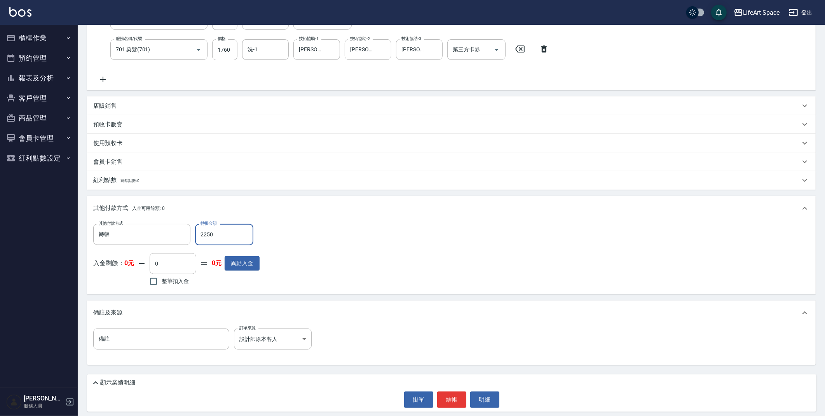
scroll to position [152, 0]
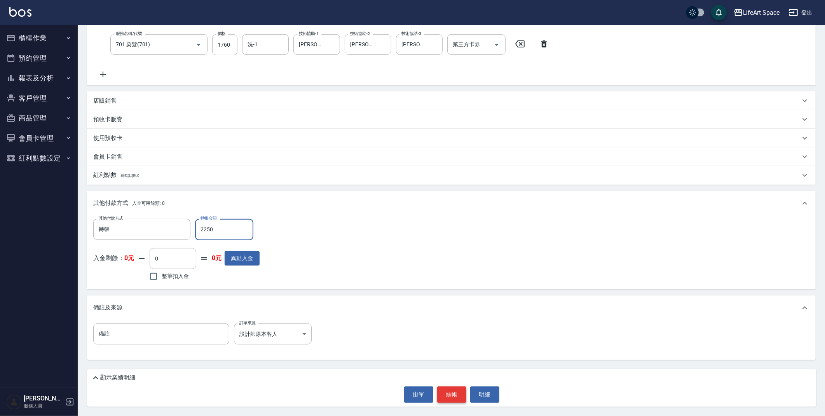
type input "2250"
click at [456, 400] on button "結帳" at bounding box center [451, 394] width 29 height 16
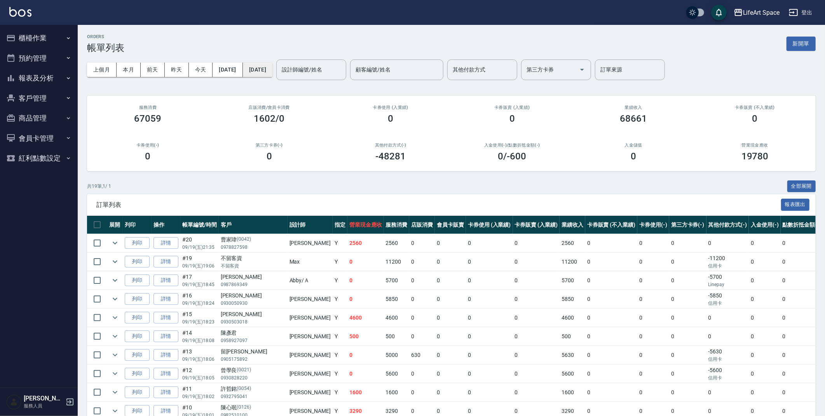
click at [272, 66] on button "[DATE]" at bounding box center [258, 70] width 30 height 14
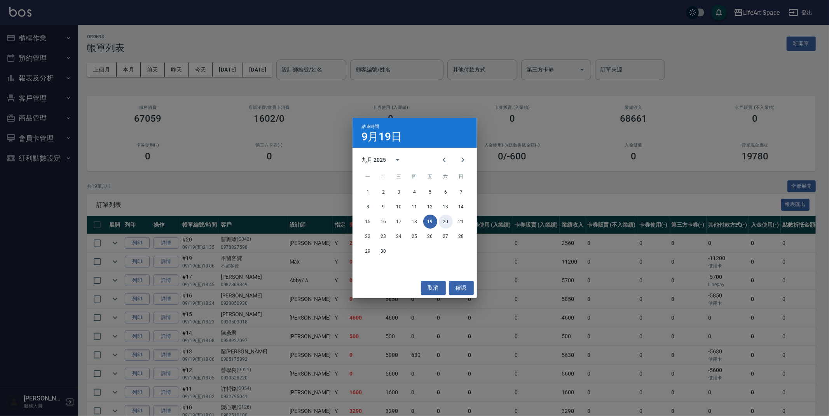
click at [441, 222] on button "20" at bounding box center [446, 222] width 14 height 14
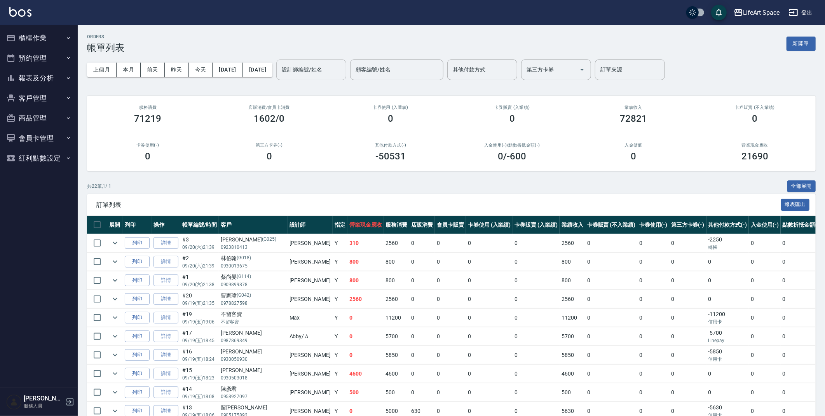
click at [330, 75] on input "設計師編號/姓名" at bounding box center [311, 70] width 63 height 14
click at [333, 90] on span "[PERSON_NAME] (無代號)" at bounding box center [338, 93] width 58 height 16
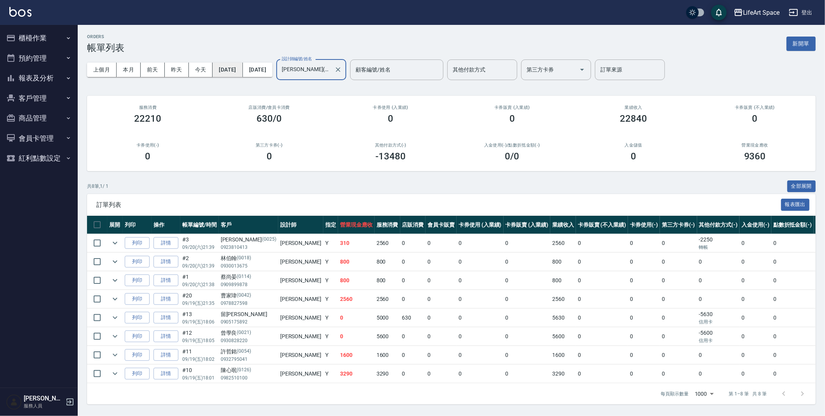
type input "[PERSON_NAME](無代號)"
click at [242, 72] on button "[DATE]" at bounding box center [228, 70] width 30 height 14
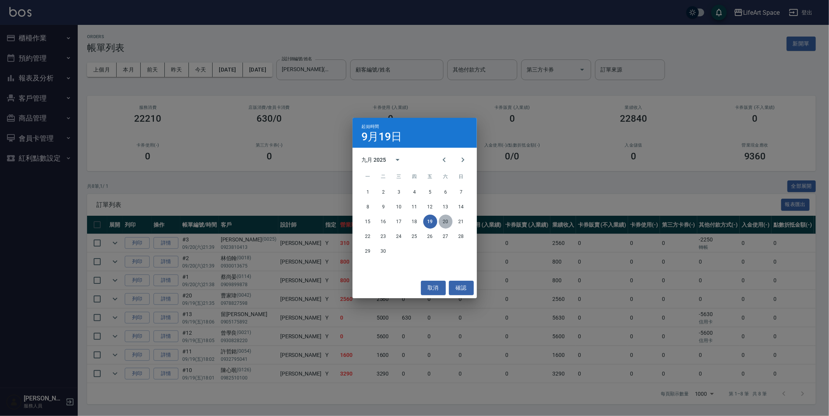
click at [440, 223] on button "20" at bounding box center [446, 222] width 14 height 14
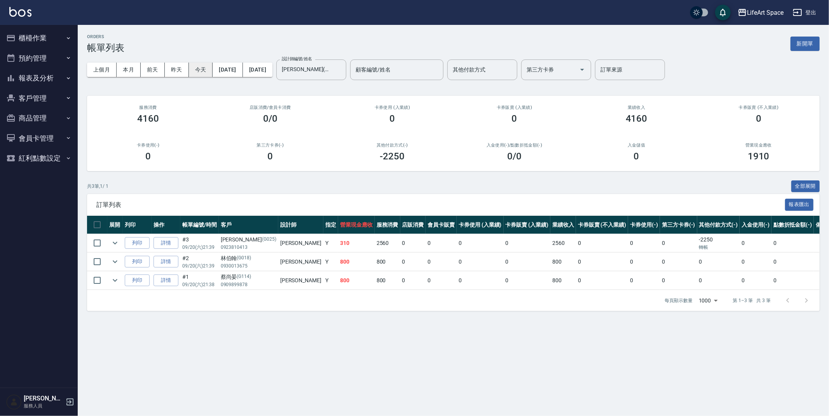
drag, startPoint x: 187, startPoint y: 69, endPoint x: 193, endPoint y: 69, distance: 6.6
click at [193, 69] on div "上個月 本月 [DATE] [DATE] [DATE] [DATE] [DATE]" at bounding box center [179, 70] width 185 height 14
click at [194, 69] on button "今天" at bounding box center [201, 70] width 24 height 14
